Goal: Book appointment/travel/reservation

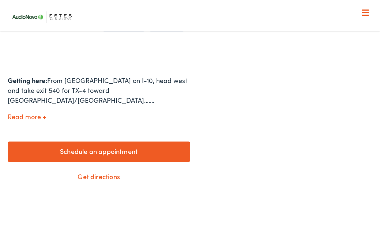
scroll to position [292, 0]
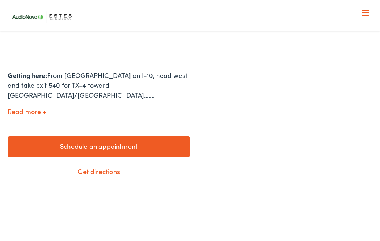
click at [125, 142] on link "Schedule an appointment" at bounding box center [99, 147] width 183 height 20
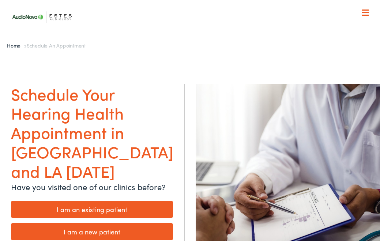
click at [117, 201] on link "I am an existing patient" at bounding box center [92, 209] width 162 height 17
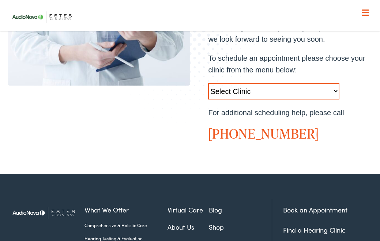
scroll to position [223, 0]
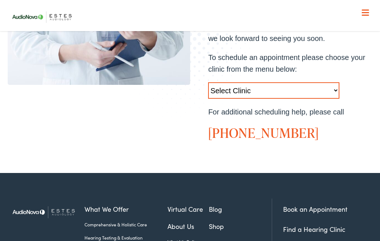
select select "[URL][DOMAIN_NAME]"
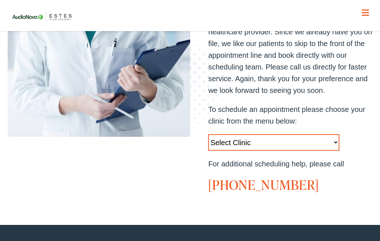
scroll to position [172, 0]
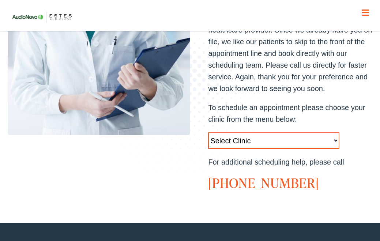
click at [303, 167] on div "Thank you for choosing [PERSON_NAME] [MEDICAL_DATA] as your preferred hearing h…" at bounding box center [290, 96] width 164 height 190
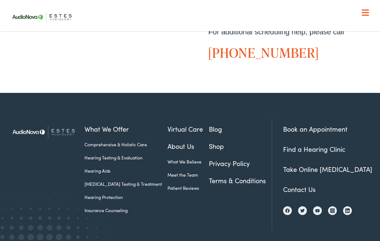
scroll to position [310, 0]
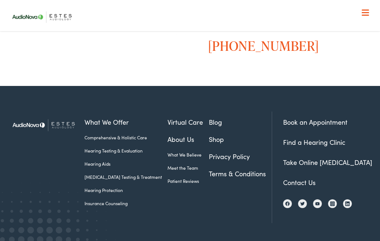
click at [320, 120] on link "Book an Appointment" at bounding box center [315, 122] width 64 height 9
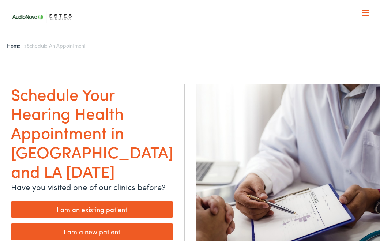
click at [128, 201] on link "I am an existing patient" at bounding box center [92, 209] width 162 height 17
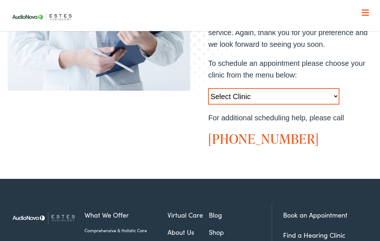
scroll to position [212, 0]
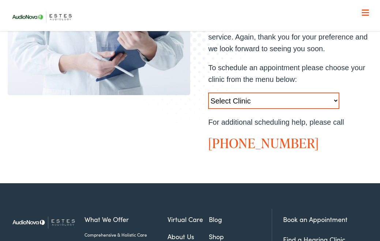
select select "[URL][DOMAIN_NAME]"
click at [324, 136] on h2 "[PHONE_NUMBER]" at bounding box center [290, 143] width 164 height 16
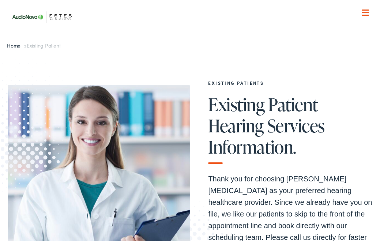
scroll to position [0, 0]
